Goal: Task Accomplishment & Management: Complete application form

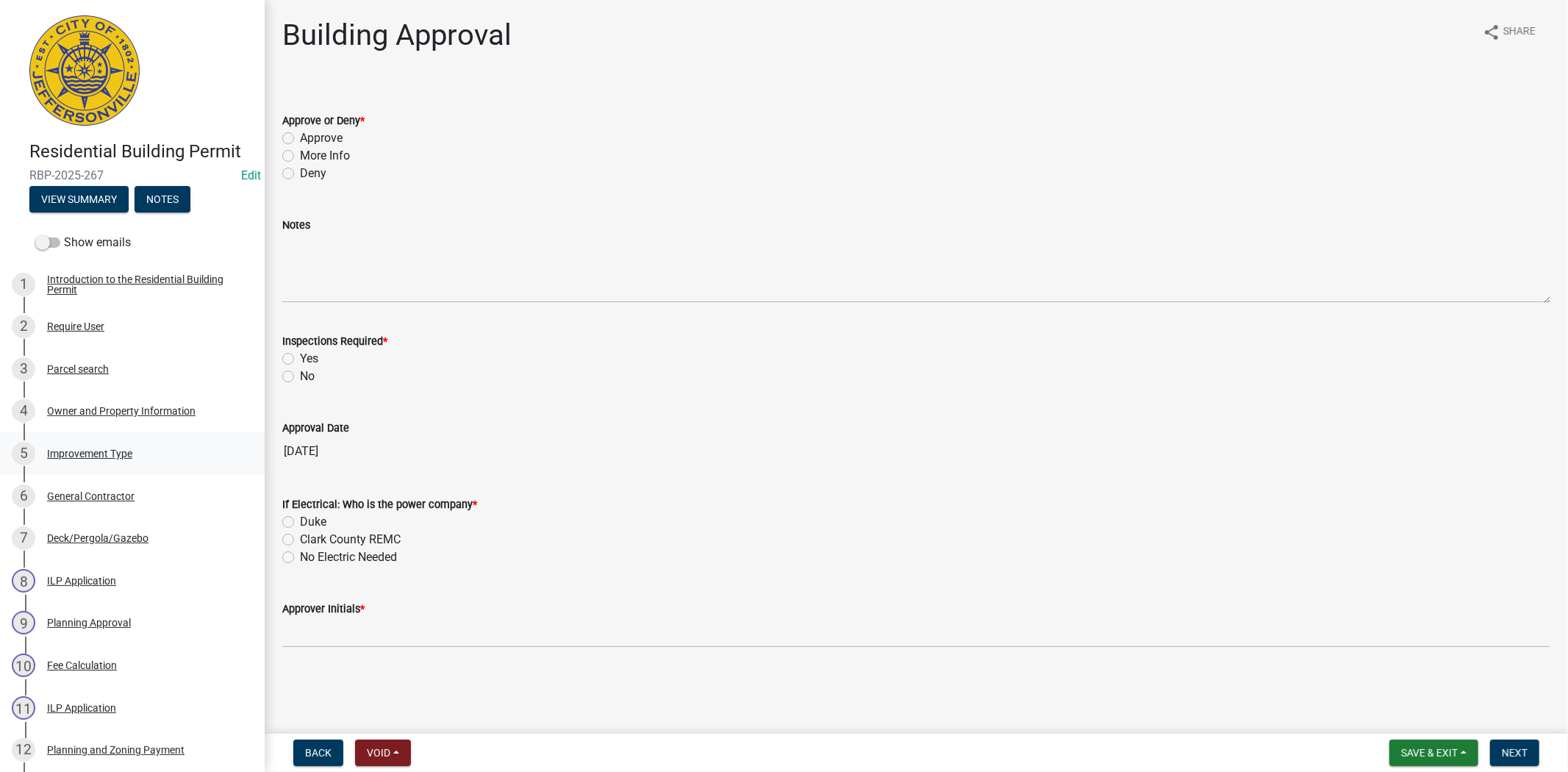
click at [90, 453] on div "Improvement Type" at bounding box center [89, 453] width 85 height 10
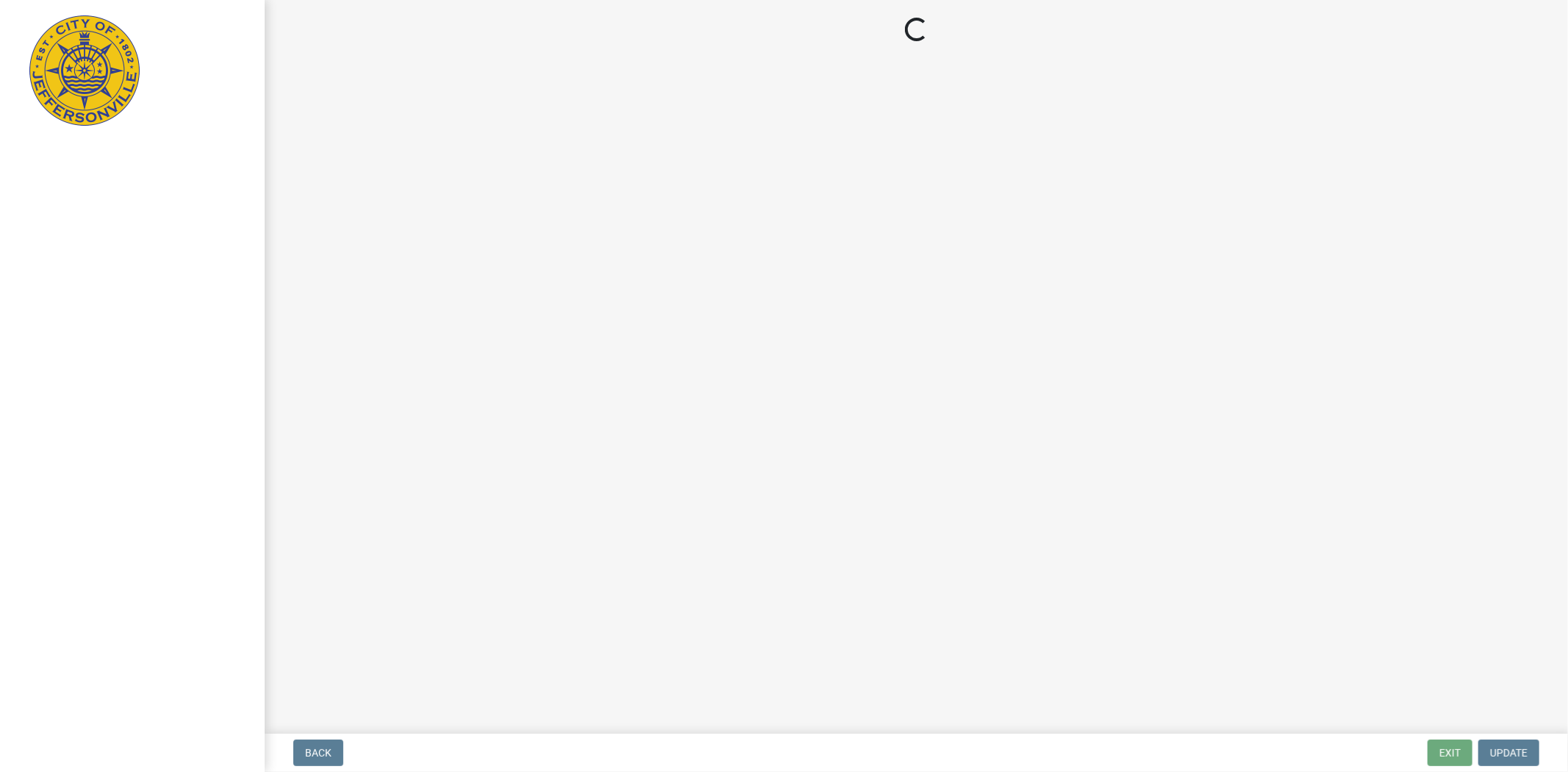
select select "3: 3"
